Goal: Information Seeking & Learning: Check status

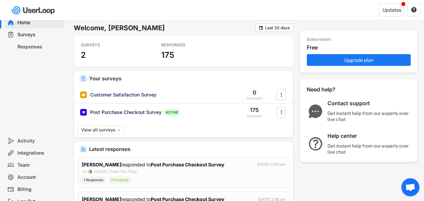
click at [35, 47] on div "Responses" at bounding box center [39, 47] width 44 height 6
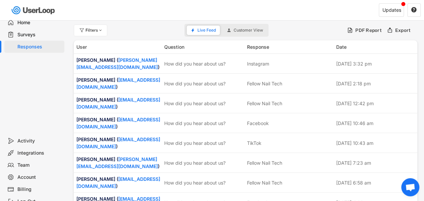
click at [31, 35] on div "Surveys" at bounding box center [39, 35] width 44 height 6
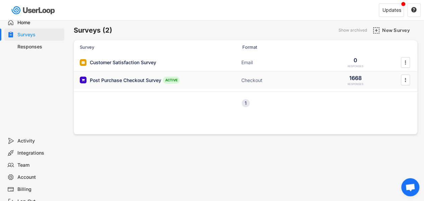
click at [125, 79] on div "Post Purchase Checkout Survey" at bounding box center [125, 80] width 71 height 7
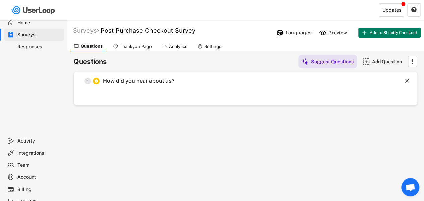
click at [177, 48] on div "Analytics" at bounding box center [178, 47] width 18 height 6
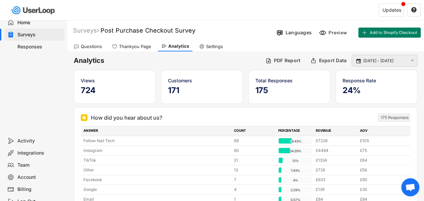
click at [389, 62] on input "[DATE] - [DATE]" at bounding box center [386, 60] width 44 height 7
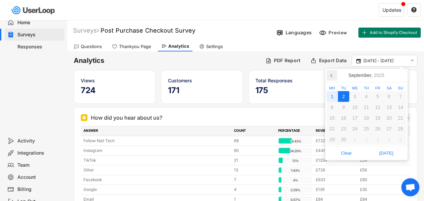
click at [331, 76] on icon at bounding box center [332, 75] width 11 height 11
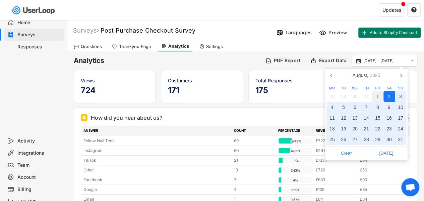
click at [377, 95] on div "1" at bounding box center [377, 96] width 11 height 11
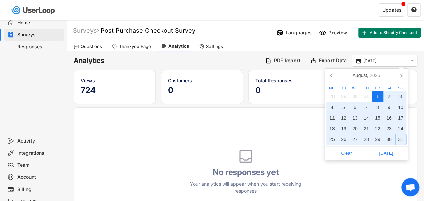
click at [398, 141] on div "31" at bounding box center [400, 139] width 11 height 11
type input "[DATE] - [DATE]"
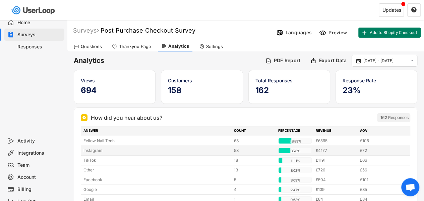
scroll to position [34, 0]
